Goal: Navigation & Orientation: Find specific page/section

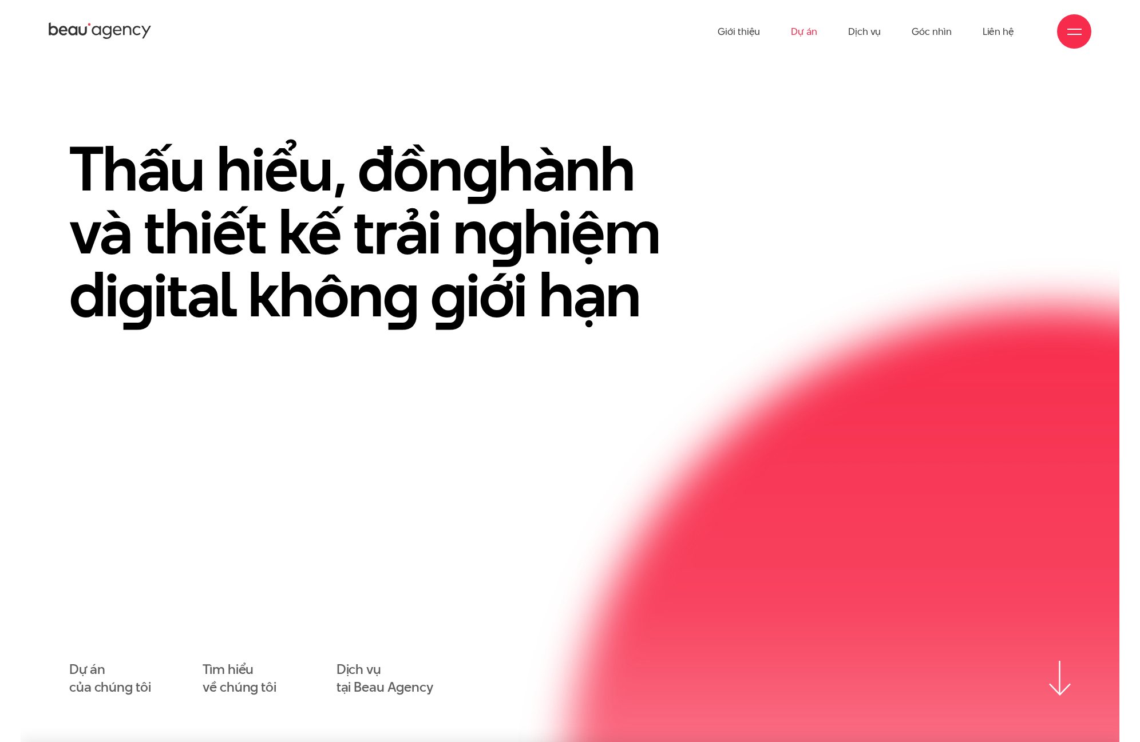
click at [809, 33] on link "Dự án" at bounding box center [804, 31] width 26 height 63
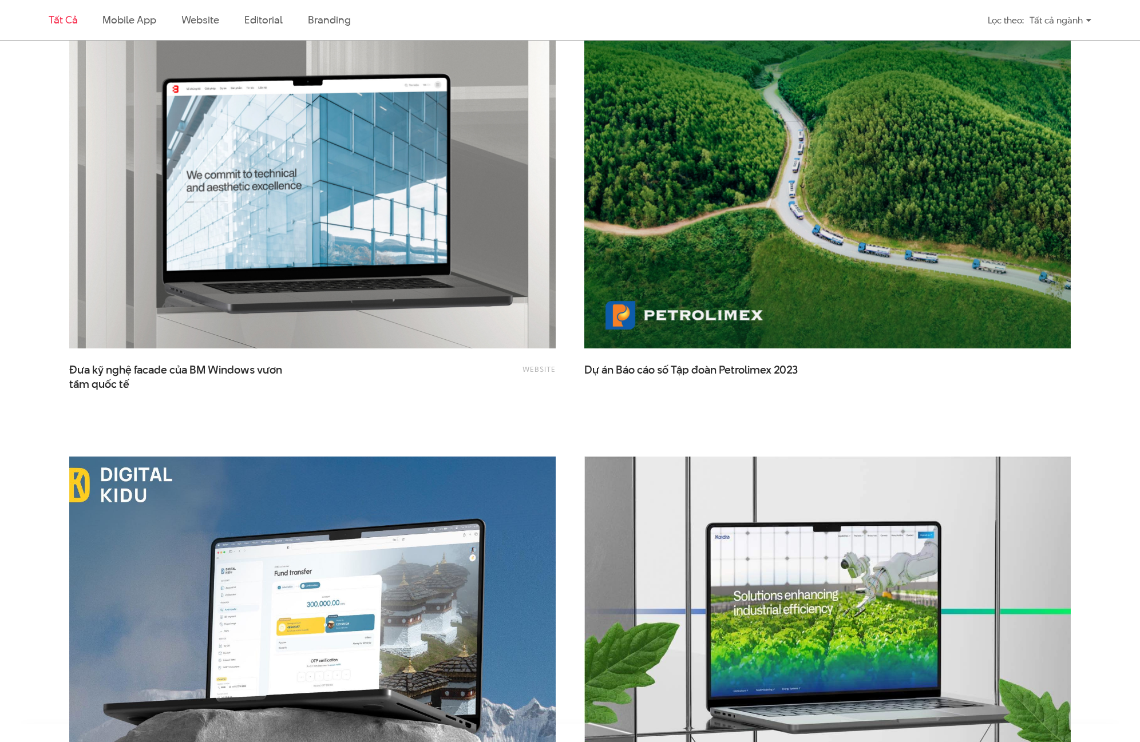
scroll to position [2517, 0]
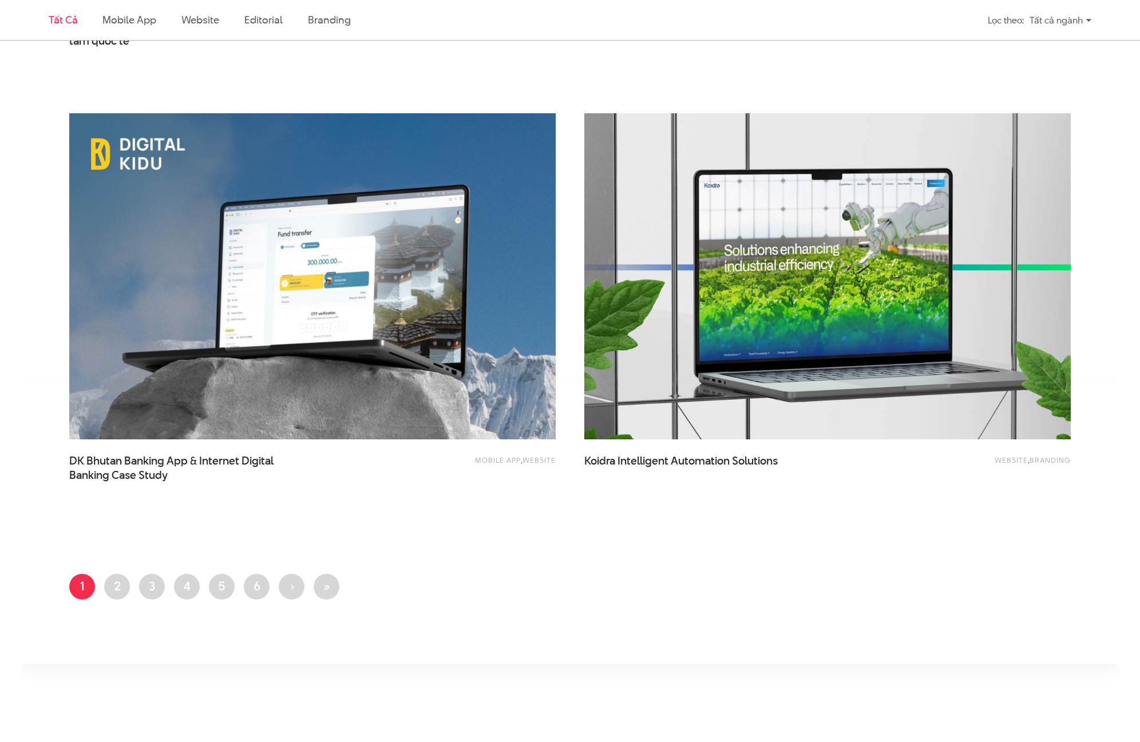
click at [753, 341] on img at bounding box center [827, 276] width 535 height 358
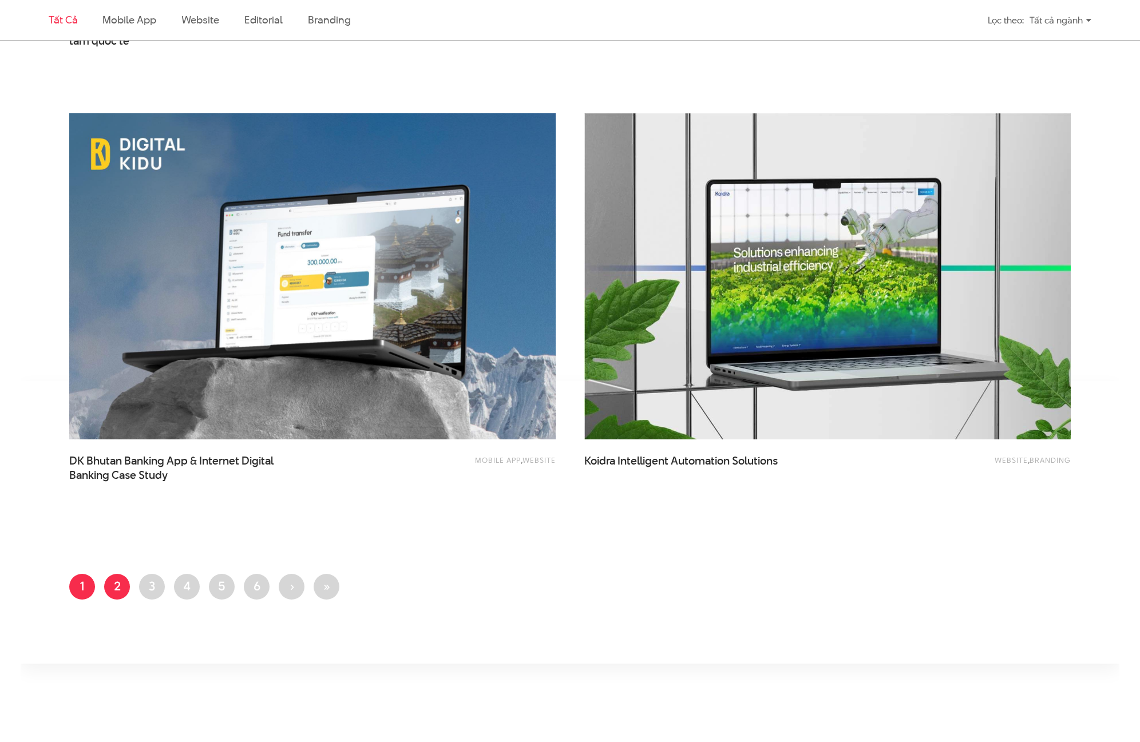
click at [114, 581] on link "Trang 2" at bounding box center [117, 587] width 26 height 26
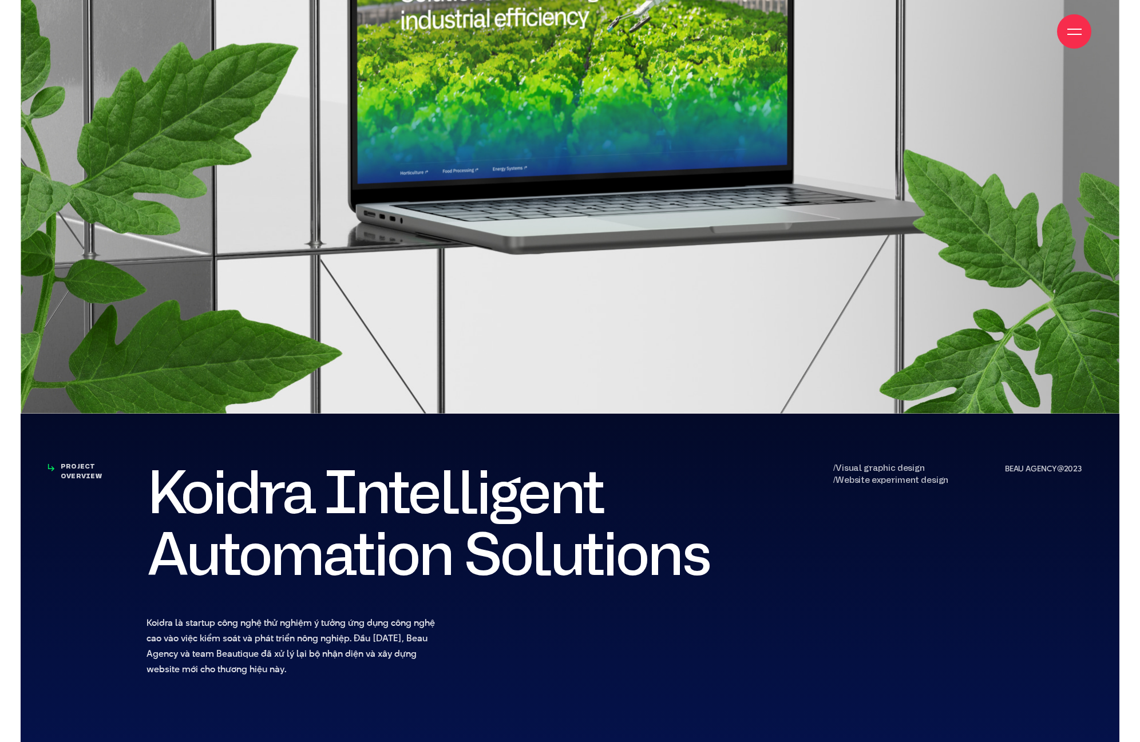
scroll to position [343, 0]
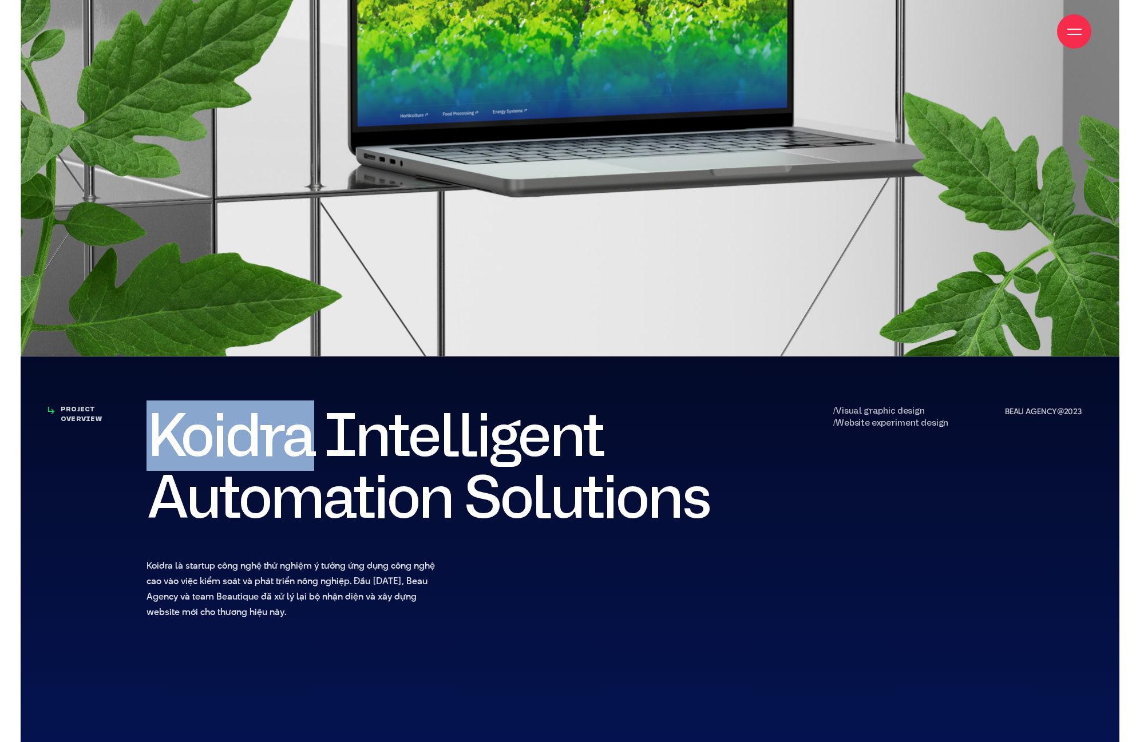
drag, startPoint x: 147, startPoint y: 443, endPoint x: 309, endPoint y: 429, distance: 162.5
click at [309, 429] on h2 "Koidra Intelligent Automation Solutions" at bounding box center [440, 467] width 589 height 124
copy h2 "Koidra"
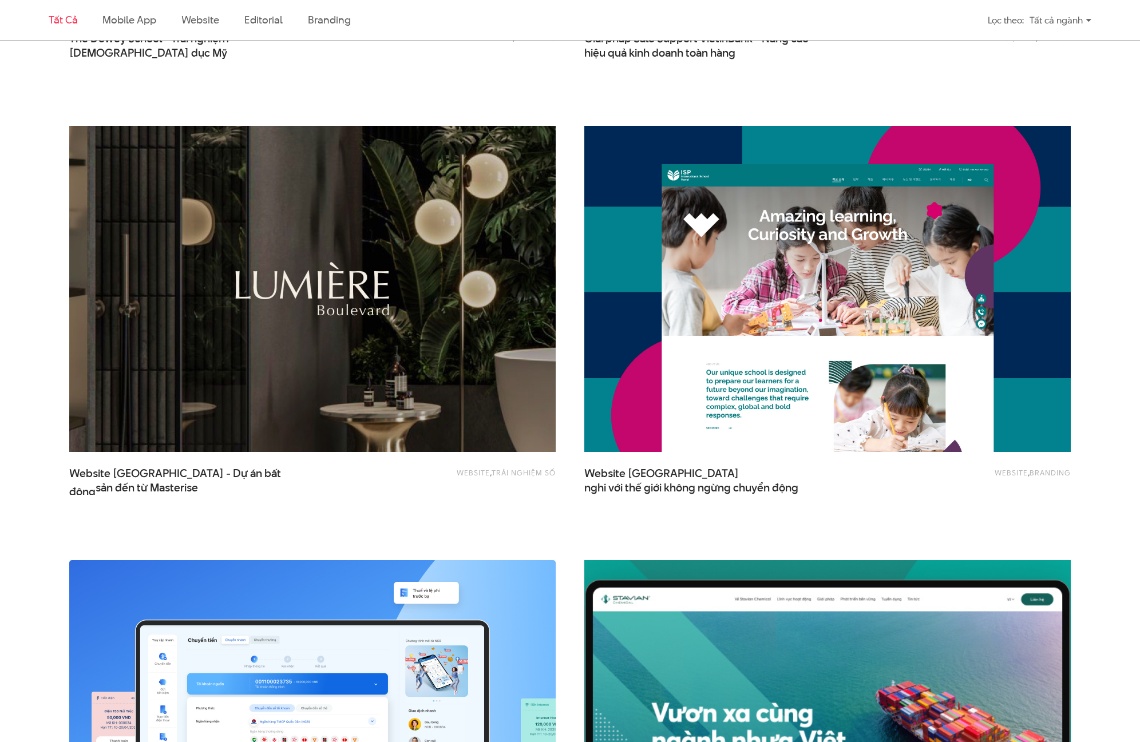
scroll to position [1545, 0]
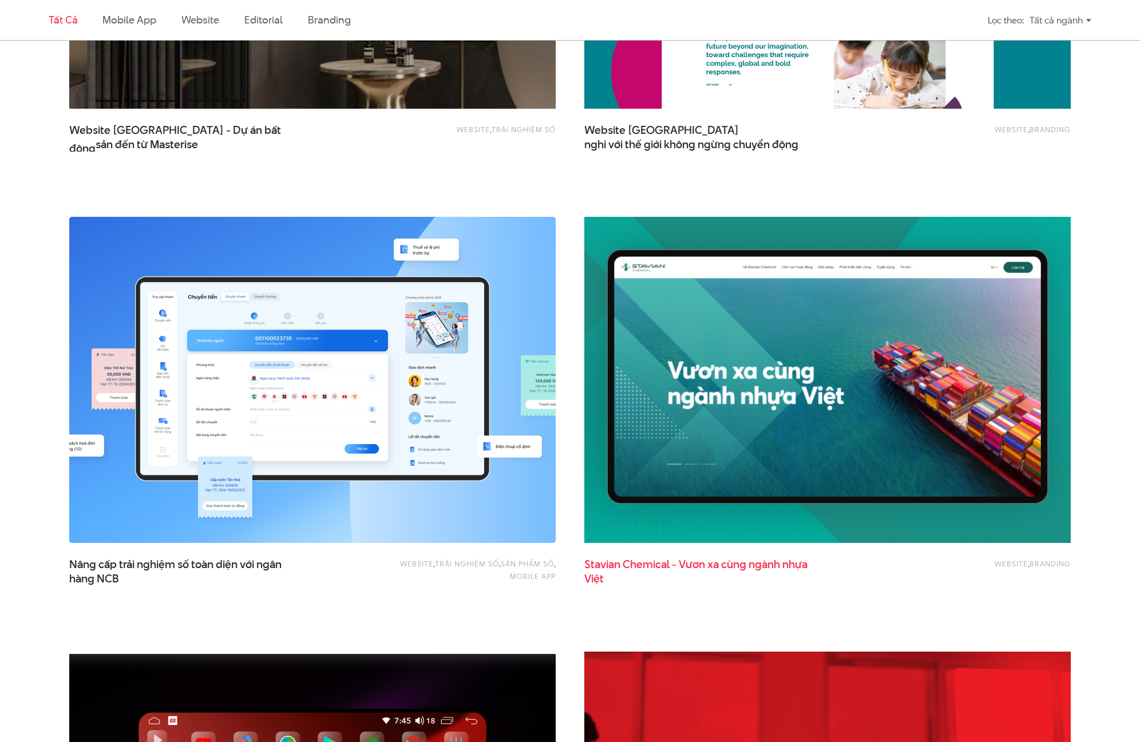
click at [693, 568] on span "Stavian Chemical - Vươn xa cùng ngành nhựa Việt" at bounding box center [698, 571] width 229 height 29
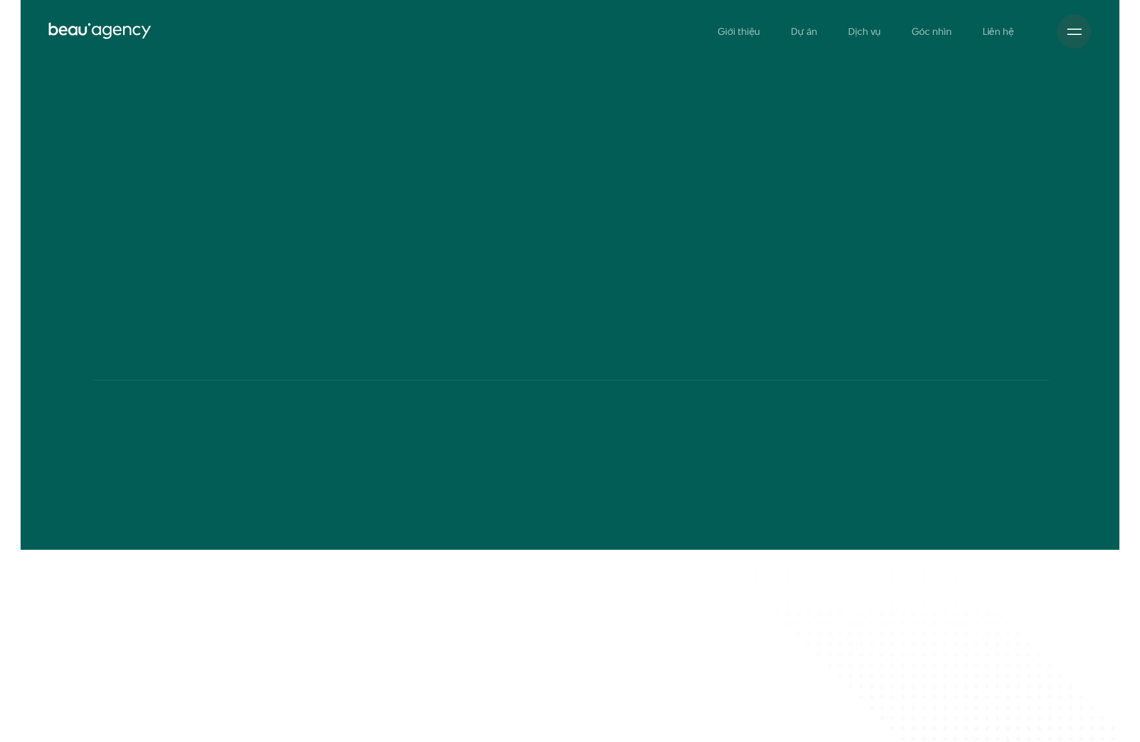
drag, startPoint x: 47, startPoint y: 249, endPoint x: 362, endPoint y: 346, distance: 328.5
click at [362, 346] on section "Stavian Chemical - Vươn xa cùng ngành nhựa Việt Bối cảnh dự án Trong khi hoạt đ…" at bounding box center [570, 275] width 1099 height 550
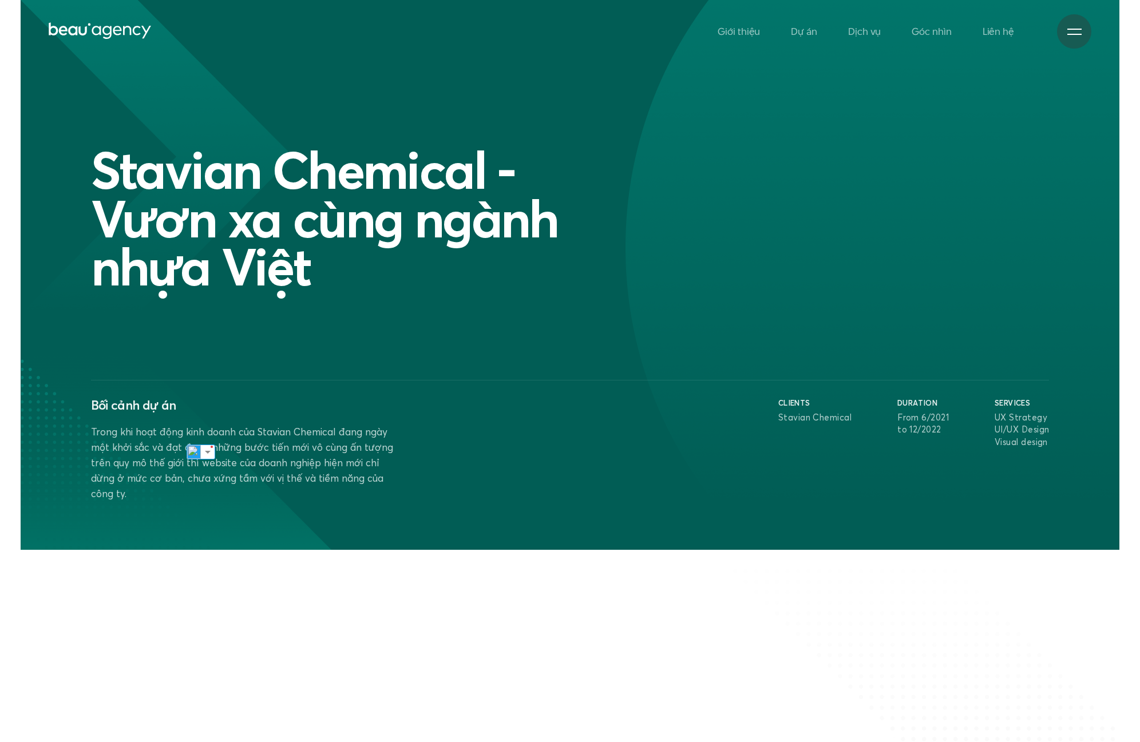
click at [119, 184] on h1 "Stavian Chemical - Vươn xa cùng ngành nhựa Việt" at bounding box center [368, 218] width 554 height 145
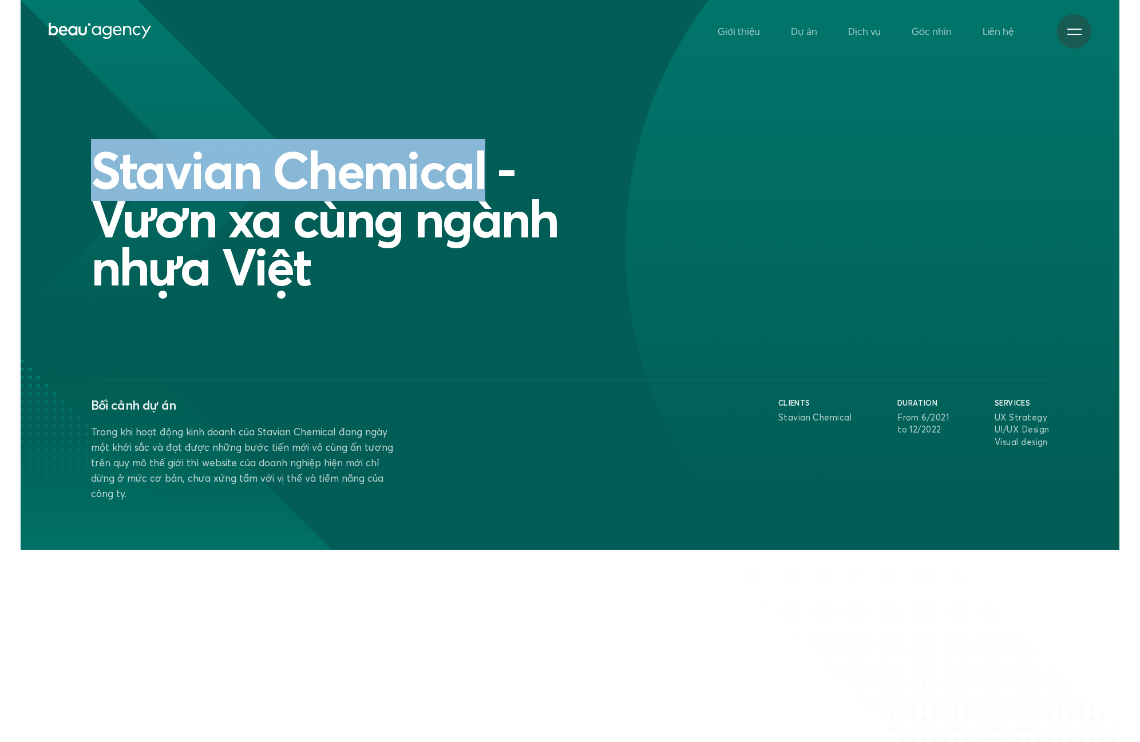
drag, startPoint x: 92, startPoint y: 169, endPoint x: 481, endPoint y: 170, distance: 389.1
click at [481, 170] on h1 "Stavian Chemical - Vươn xa cùng ngành nhựa Việt" at bounding box center [368, 218] width 554 height 145
copy h1 "Stavian Chemical"
